Goal: Book appointment/travel/reservation

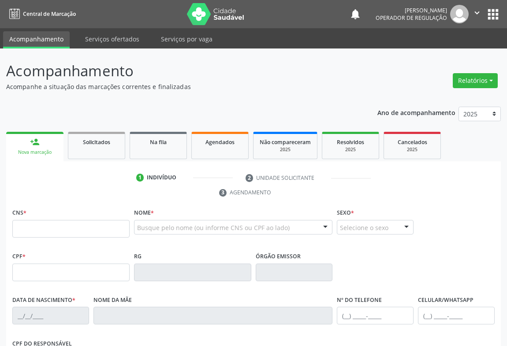
click at [54, 217] on div "CNS *" at bounding box center [70, 221] width 117 height 31
click at [52, 229] on input "text" at bounding box center [70, 229] width 117 height 18
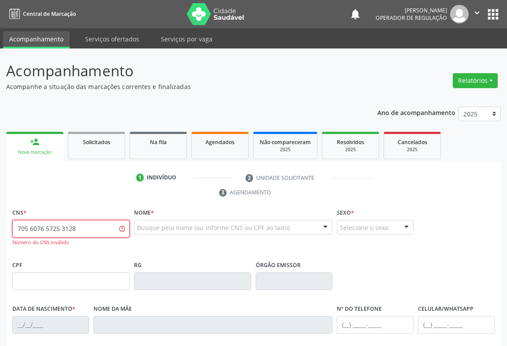
click at [28, 226] on input "705 6076 5725 3128" at bounding box center [70, 229] width 117 height 18
click at [25, 228] on input "706 0765 7253 128" at bounding box center [70, 229] width 117 height 18
type input "704 6076 5725 3128"
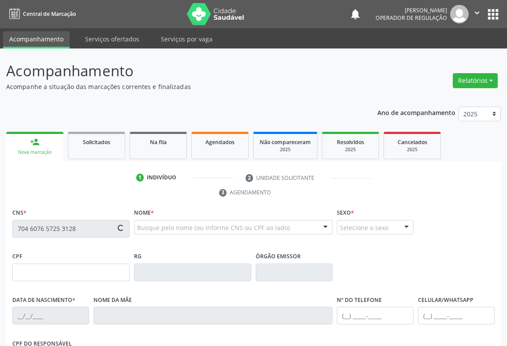
type input "1347388532"
type input "[DATE]"
type input "SN"
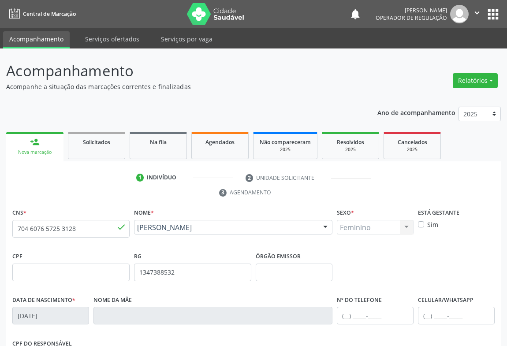
scroll to position [146, 0]
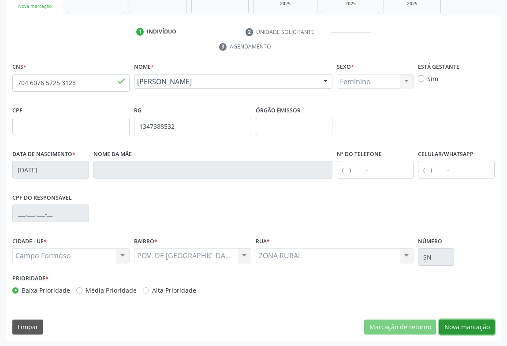
click at [458, 324] on button "Nova marcação" at bounding box center [466, 326] width 55 height 15
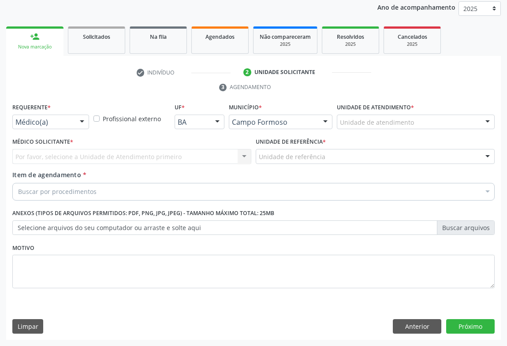
scroll to position [105, 0]
click at [71, 121] on div "Médico(a) Médico(a) Enfermeiro(a) Paciente Nenhum resultado encontrado para: " …" at bounding box center [50, 122] width 77 height 15
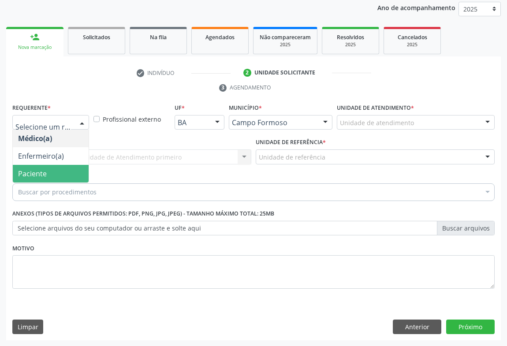
drag, startPoint x: 35, startPoint y: 176, endPoint x: 84, endPoint y: 167, distance: 49.2
click at [35, 175] on span "Paciente" at bounding box center [32, 174] width 29 height 10
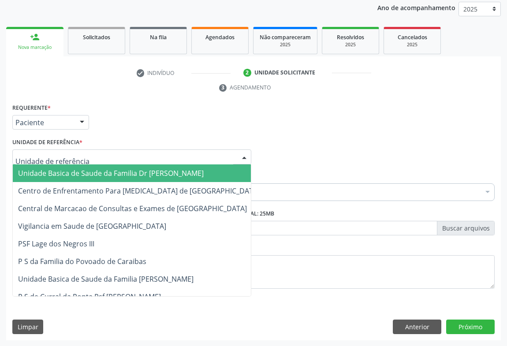
click at [100, 155] on div at bounding box center [131, 156] width 239 height 15
click at [66, 172] on span "Unidade Basica de Saude da Familia Dr [PERSON_NAME]" at bounding box center [110, 173] width 185 height 10
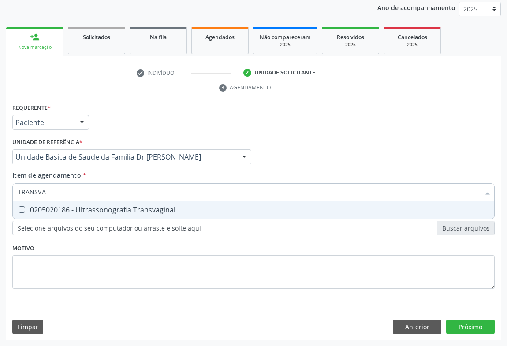
type input "TRANSVAG"
click at [102, 211] on div "0205020186 - Ultrassonografia Transvaginal" at bounding box center [253, 209] width 470 height 7
checkbox Transvaginal "true"
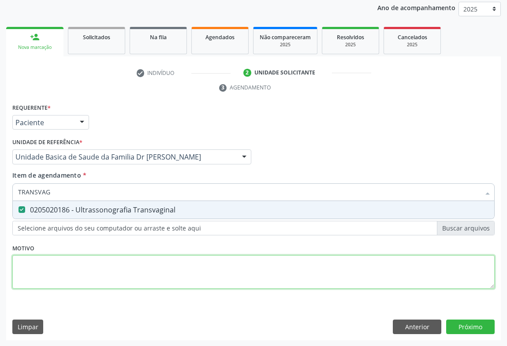
click at [121, 260] on div "Requerente * Paciente Médico(a) Enfermeiro(a) Paciente Nenhum resultado encontr…" at bounding box center [253, 201] width 482 height 200
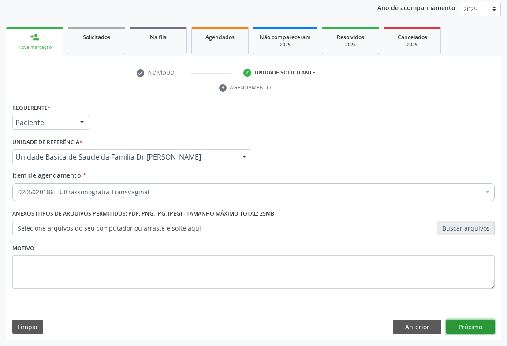
drag, startPoint x: 467, startPoint y: 322, endPoint x: 464, endPoint y: 318, distance: 5.6
click at [464, 319] on button "Próximo" at bounding box center [470, 326] width 48 height 15
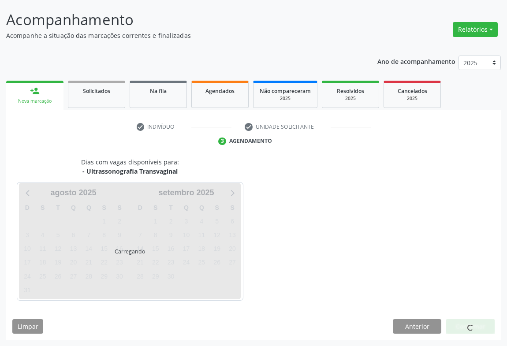
scroll to position [51, 0]
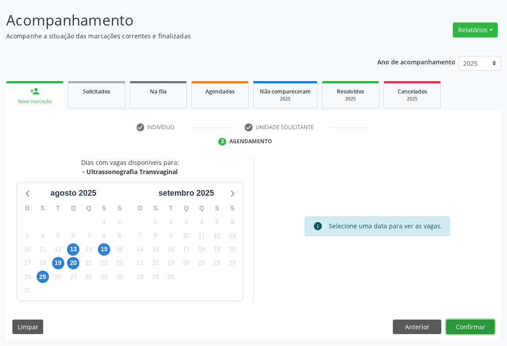
click at [457, 326] on button "Confirmar" at bounding box center [470, 326] width 48 height 15
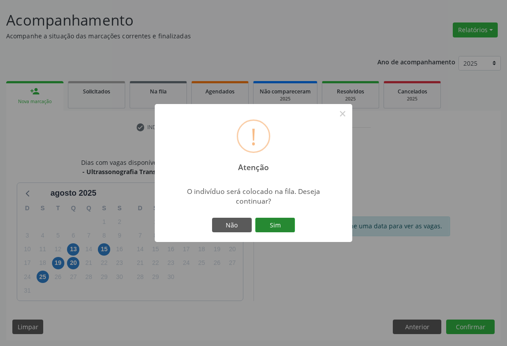
click at [277, 220] on button "Sim" at bounding box center [275, 225] width 40 height 15
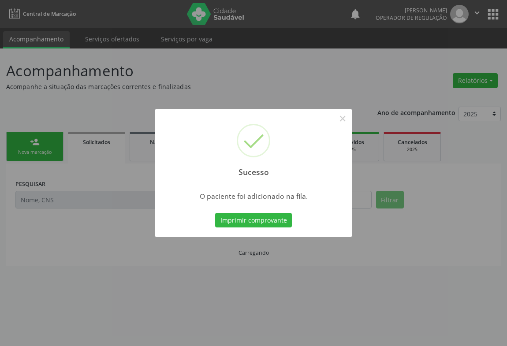
scroll to position [0, 0]
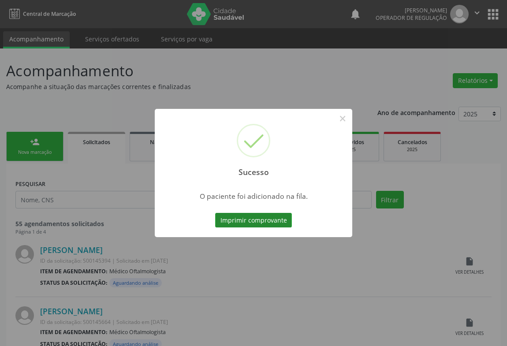
click at [261, 223] on button "Imprimir comprovante" at bounding box center [253, 220] width 77 height 15
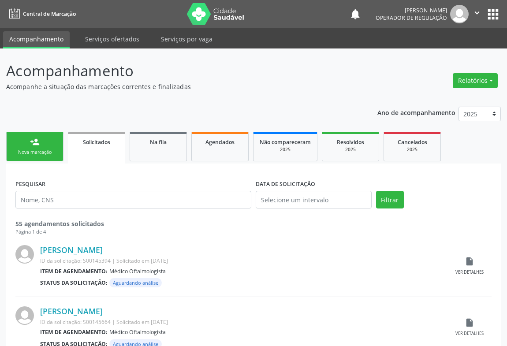
click at [52, 140] on link "person_add Nova marcação" at bounding box center [34, 147] width 57 height 30
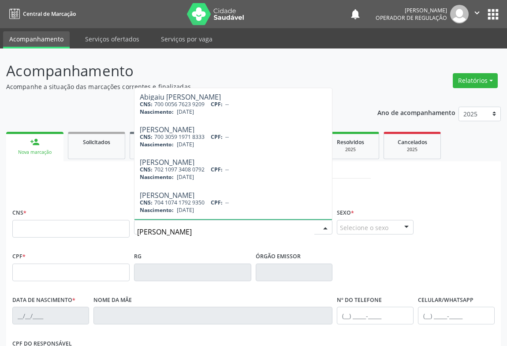
click at [173, 228] on input "[PERSON_NAME]" at bounding box center [225, 232] width 177 height 18
click at [201, 228] on input "[PERSON_NAME]" at bounding box center [225, 232] width 177 height 18
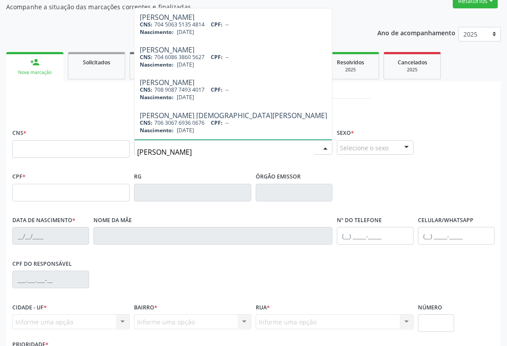
type input "[PERSON_NAME]"
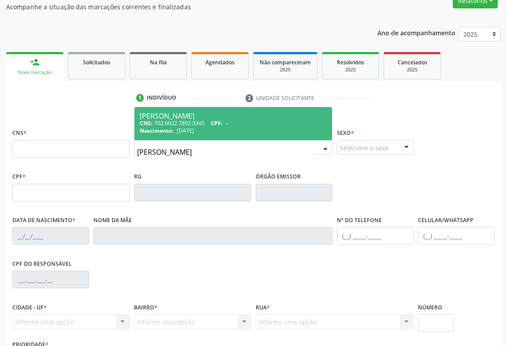
click at [183, 113] on div "[PERSON_NAME]" at bounding box center [233, 115] width 187 height 7
type input "702 6022 7892 3345"
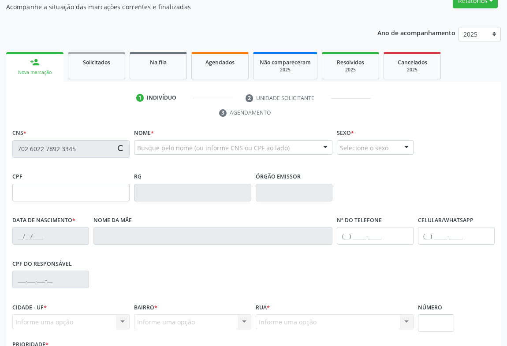
type input "0638935334"
type input "[DATE]"
type input "[PHONE_NUMBER]"
type input "528.280.775-00"
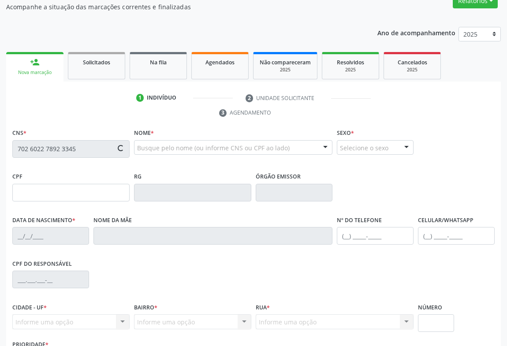
type input "SN"
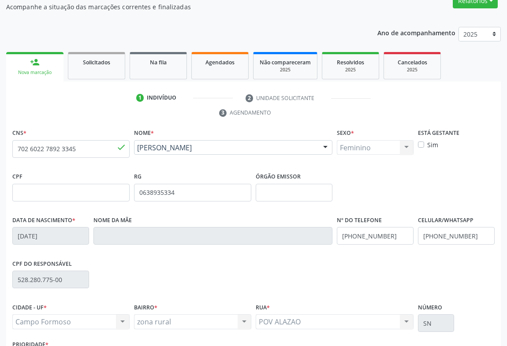
scroll to position [146, 0]
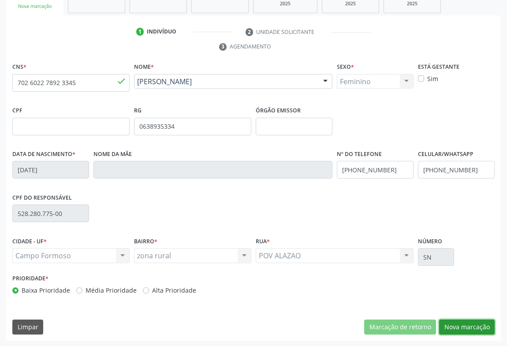
click at [458, 322] on button "Nova marcação" at bounding box center [466, 326] width 55 height 15
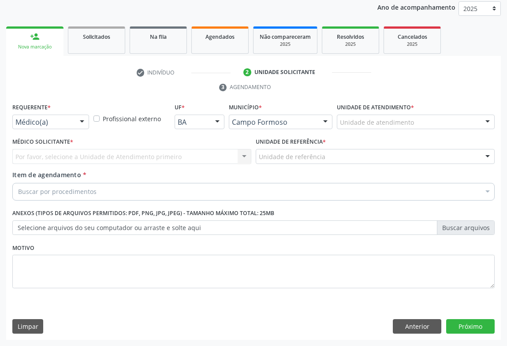
scroll to position [105, 0]
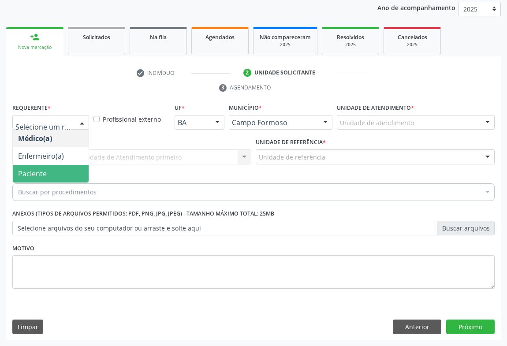
click at [41, 170] on span "Paciente" at bounding box center [32, 174] width 29 height 10
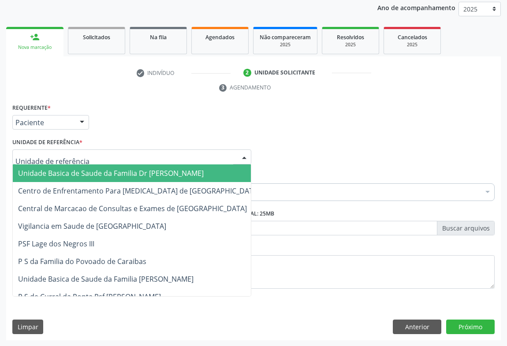
click at [133, 152] on div at bounding box center [131, 156] width 239 height 15
click at [81, 172] on span "Unidade Basica de Saude da Familia Dr [PERSON_NAME]" at bounding box center [110, 173] width 185 height 10
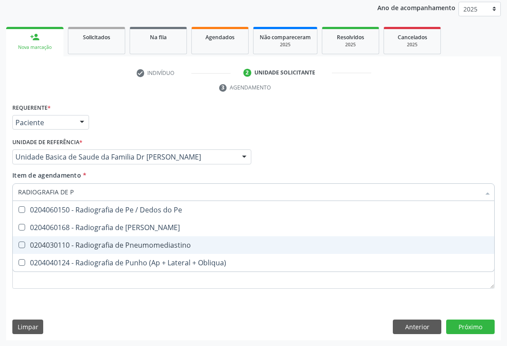
type input "RADIOGRAFIA DE [PERSON_NAME]"
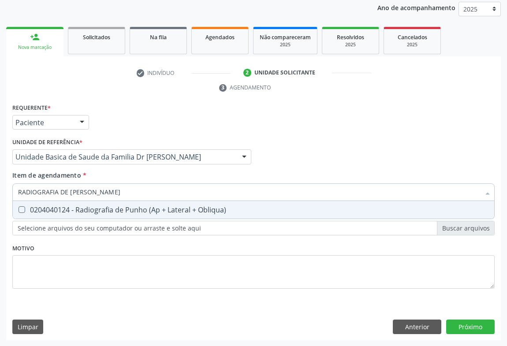
click at [116, 210] on div "0204040124 - Radiografia de Punho (Ap + Lateral + Obliqua)" at bounding box center [253, 209] width 470 height 7
checkbox Obliqua\) "true"
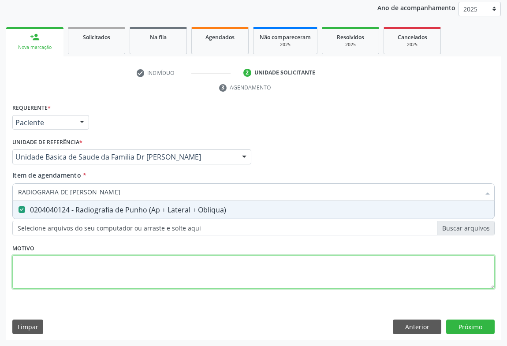
click at [172, 256] on div "Requerente * Paciente Médico(a) Enfermeiro(a) Paciente Nenhum resultado encontr…" at bounding box center [253, 201] width 482 height 200
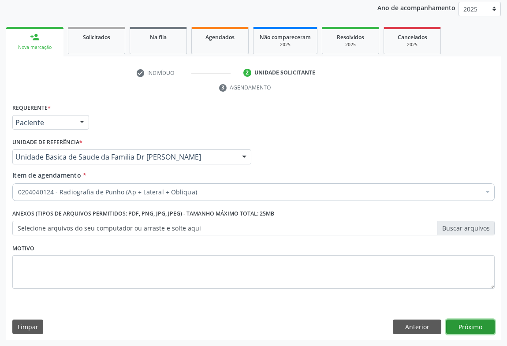
click at [471, 322] on button "Próximo" at bounding box center [470, 326] width 48 height 15
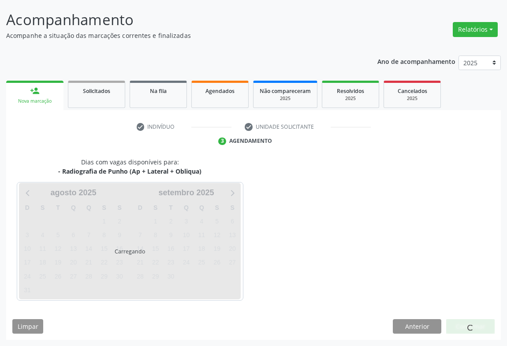
scroll to position [51, 0]
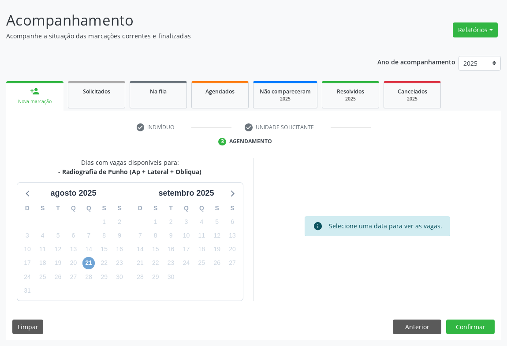
click at [89, 260] on span "21" at bounding box center [88, 263] width 12 height 12
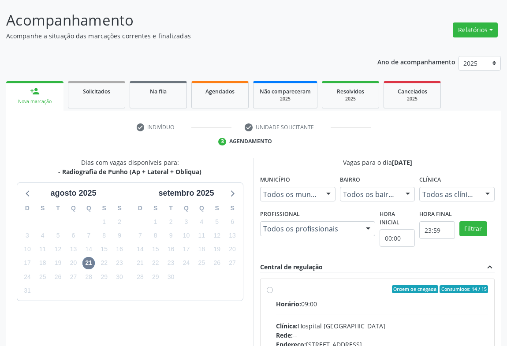
click at [266, 290] on input "Ordem de chegada Consumidos: 14 / 15 Horário: 09:00 Clínica: Hospital [GEOGRAPH…" at bounding box center [269, 289] width 6 height 8
radio input "true"
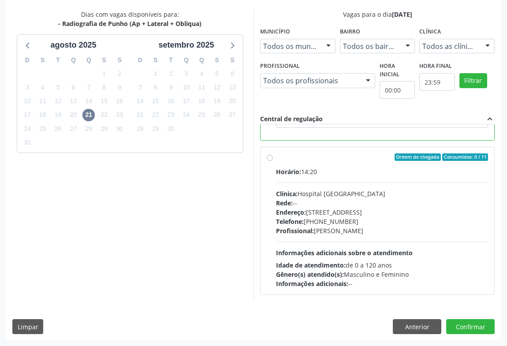
scroll to position [0, 0]
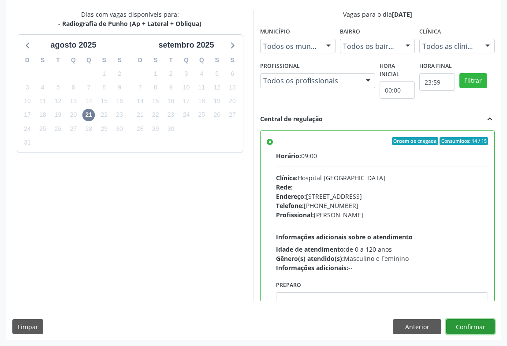
click at [473, 322] on button "Confirmar" at bounding box center [470, 326] width 48 height 15
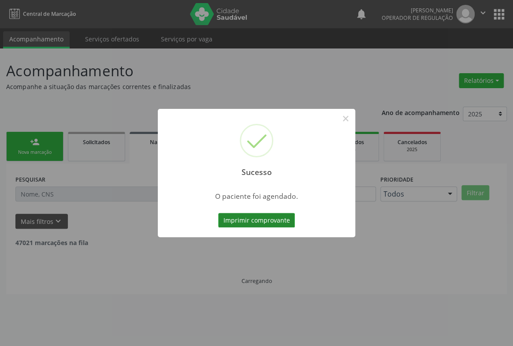
click at [259, 219] on button "Imprimir comprovante" at bounding box center [256, 220] width 77 height 15
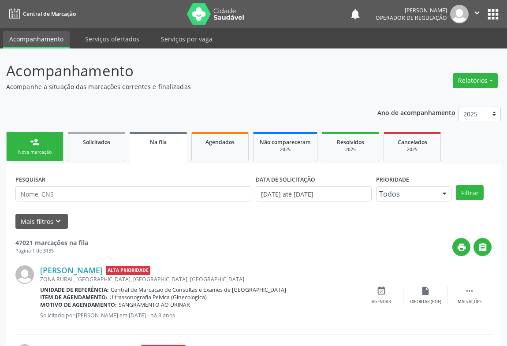
click at [39, 145] on link "person_add Nova marcação" at bounding box center [34, 147] width 57 height 30
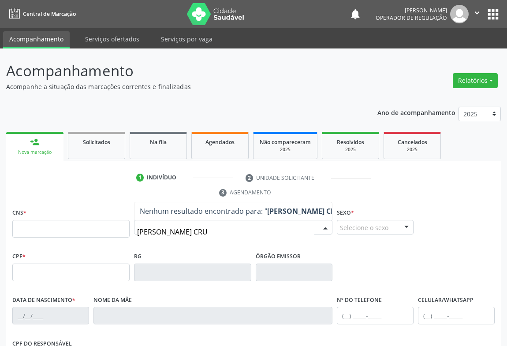
type input "[PERSON_NAME]"
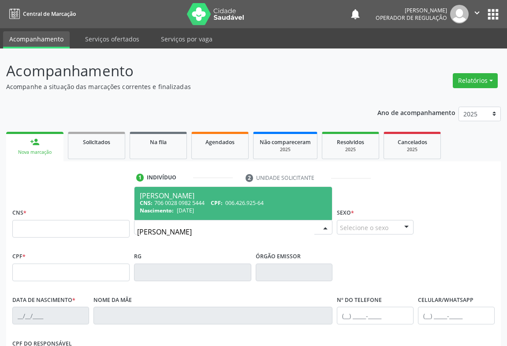
click at [179, 208] on span "[DATE]" at bounding box center [185, 210] width 17 height 7
type input "706 0028 0982 5444"
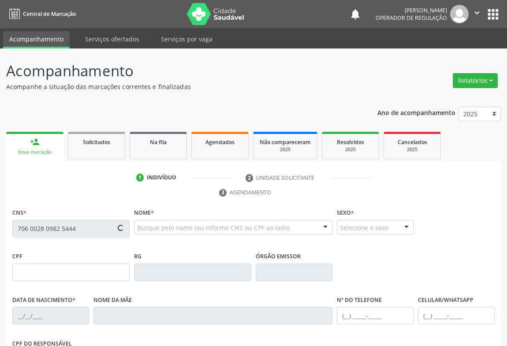
type input "006.426.925-64"
type input "1117119084"
type input "[DATE]"
type input "[PHONE_NUMBER]"
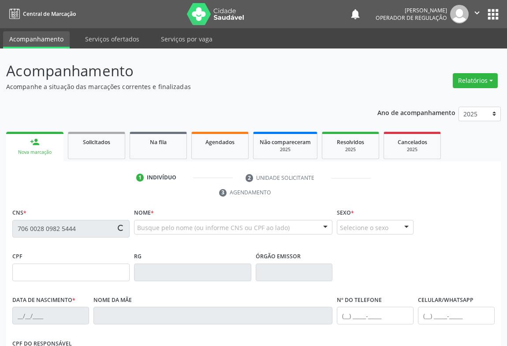
type input "006.426.925-64"
type input "16"
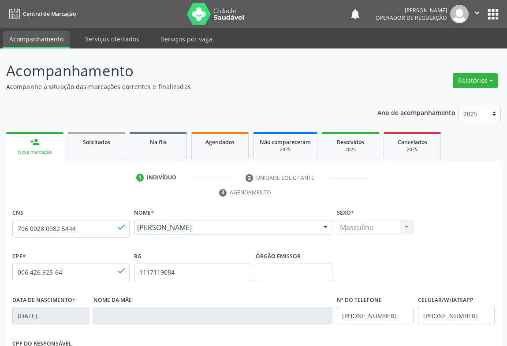
scroll to position [146, 0]
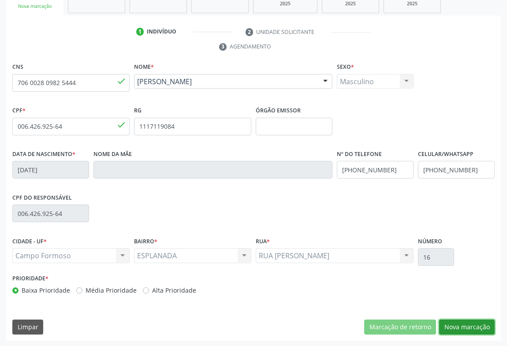
click at [462, 326] on button "Nova marcação" at bounding box center [466, 326] width 55 height 15
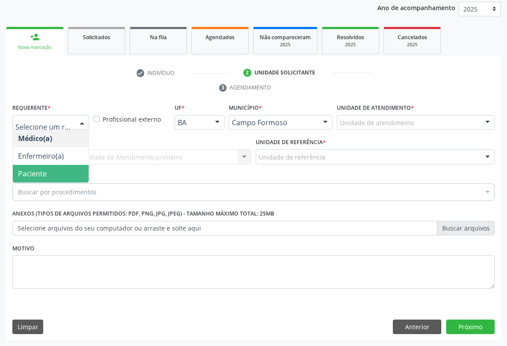
drag, startPoint x: 26, startPoint y: 174, endPoint x: 97, endPoint y: 177, distance: 71.0
click at [26, 174] on span "Paciente" at bounding box center [32, 174] width 29 height 10
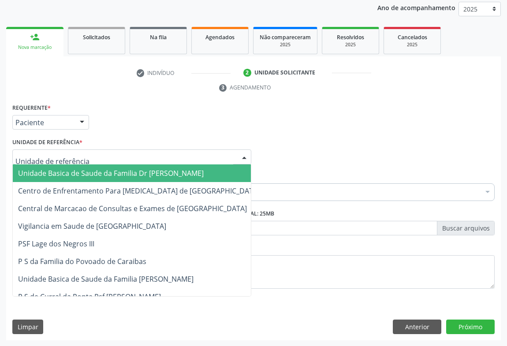
click at [120, 160] on div at bounding box center [131, 156] width 239 height 15
click at [90, 171] on span "Unidade Basica de Saude da Familia Dr [PERSON_NAME]" at bounding box center [110, 173] width 185 height 10
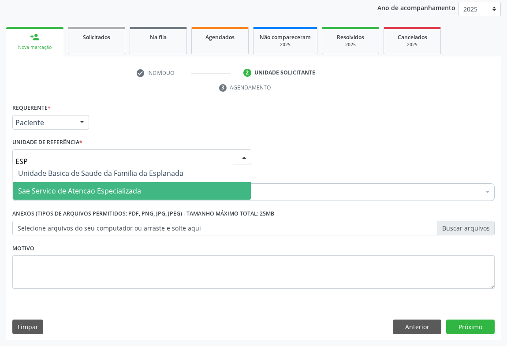
type input "ESPL"
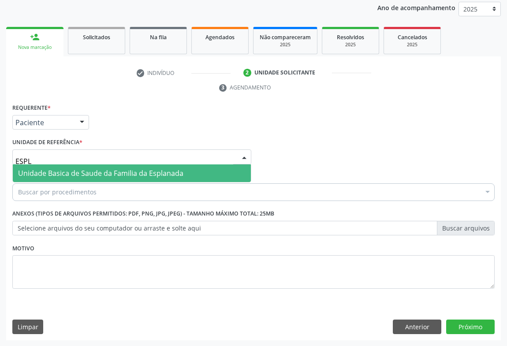
click at [100, 172] on span "Unidade Basica de Saude da Familia da Esplanada" at bounding box center [100, 173] width 165 height 10
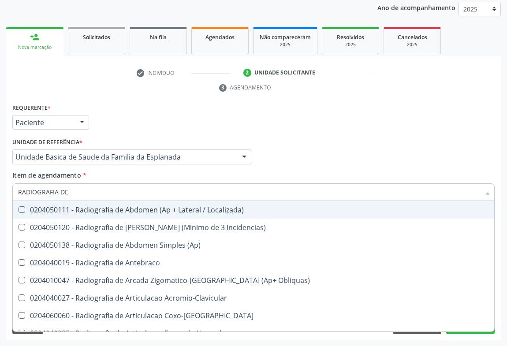
type input "RADIOGRAFIA DE T"
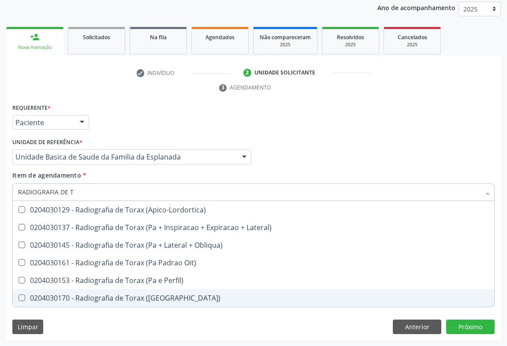
click at [133, 296] on div "0204030170 - Radiografia de Torax ([GEOGRAPHIC_DATA])" at bounding box center [253, 297] width 470 height 7
checkbox \(Pa\) "true"
drag, startPoint x: 189, startPoint y: 318, endPoint x: 425, endPoint y: 344, distance: 236.6
click at [192, 317] on div "Requerente * Paciente Médico(a) Enfermeiro(a) Paciente Nenhum resultado encontr…" at bounding box center [253, 220] width 494 height 239
checkbox Lateral\) "true"
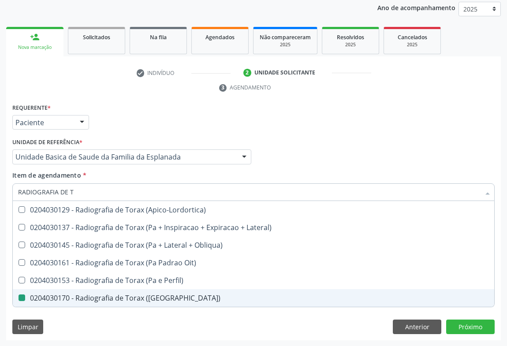
checkbox \(Pa\) "false"
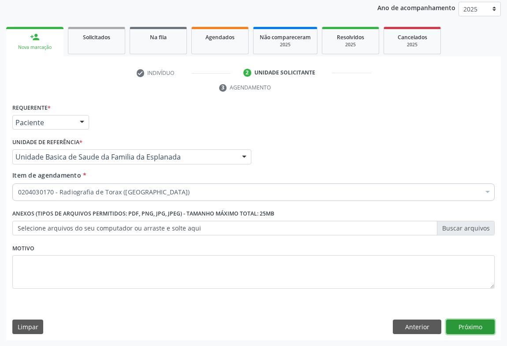
click at [473, 326] on button "Próximo" at bounding box center [470, 326] width 48 height 15
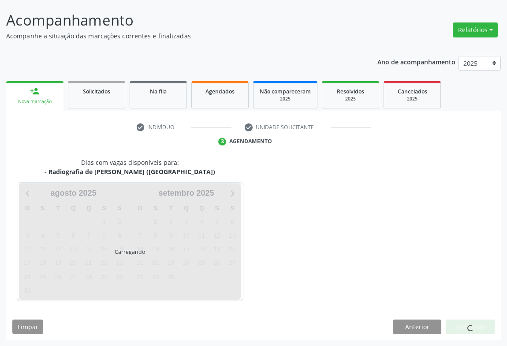
scroll to position [51, 0]
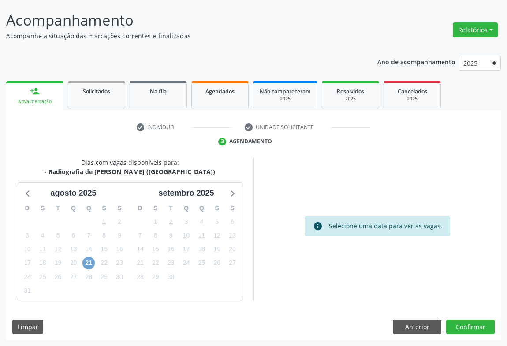
click at [88, 264] on span "21" at bounding box center [88, 263] width 12 height 12
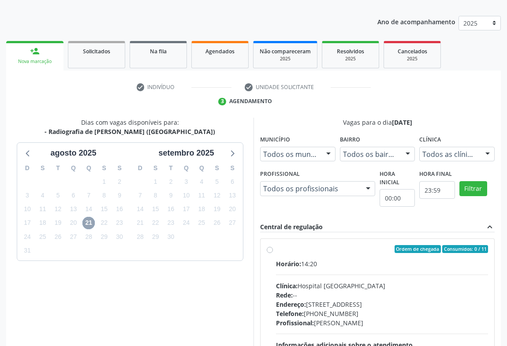
scroll to position [183, 0]
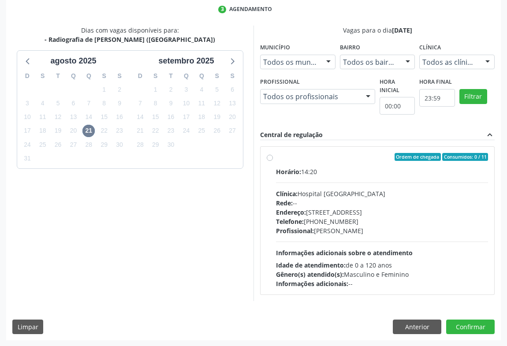
click at [320, 185] on div "Horário: 14:20 Clínica: Hospital [GEOGRAPHIC_DATA] Rede: -- Endereço: [STREET_A…" at bounding box center [382, 227] width 212 height 121
click at [273, 161] on input "Ordem de chegada Consumidos: 0 / 11 Horário: 14:20 Clínica: Hospital [GEOGRAPHI…" at bounding box center [269, 157] width 6 height 8
radio input "true"
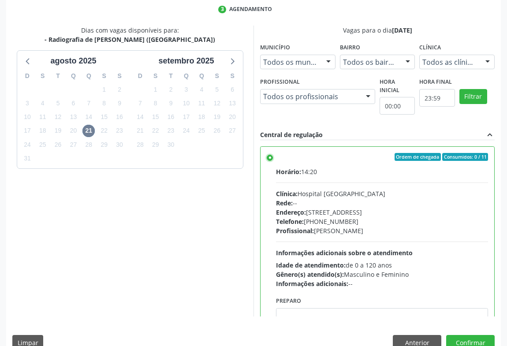
scroll to position [199, 0]
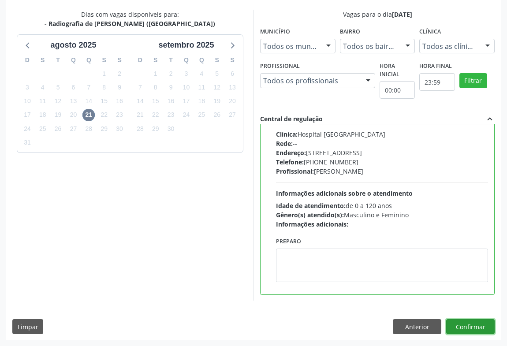
click at [468, 322] on button "Confirmar" at bounding box center [470, 326] width 48 height 15
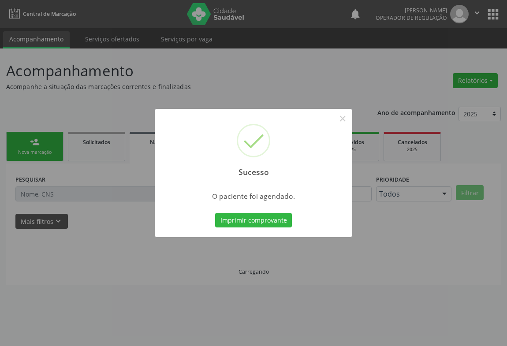
scroll to position [0, 0]
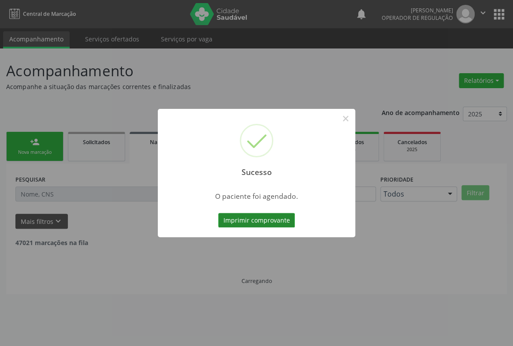
click at [244, 220] on button "Imprimir comprovante" at bounding box center [256, 220] width 77 height 15
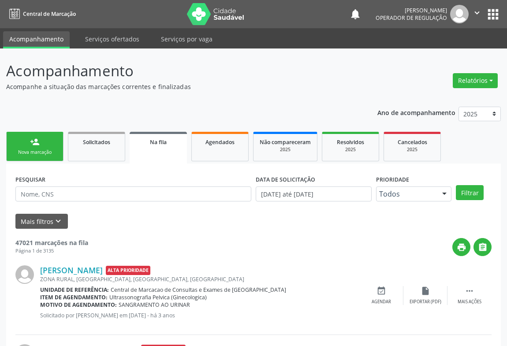
click at [470, 9] on button "" at bounding box center [476, 14] width 17 height 18
click at [439, 54] on link "Sair" at bounding box center [454, 54] width 61 height 12
